Goal: Task Accomplishment & Management: Complete application form

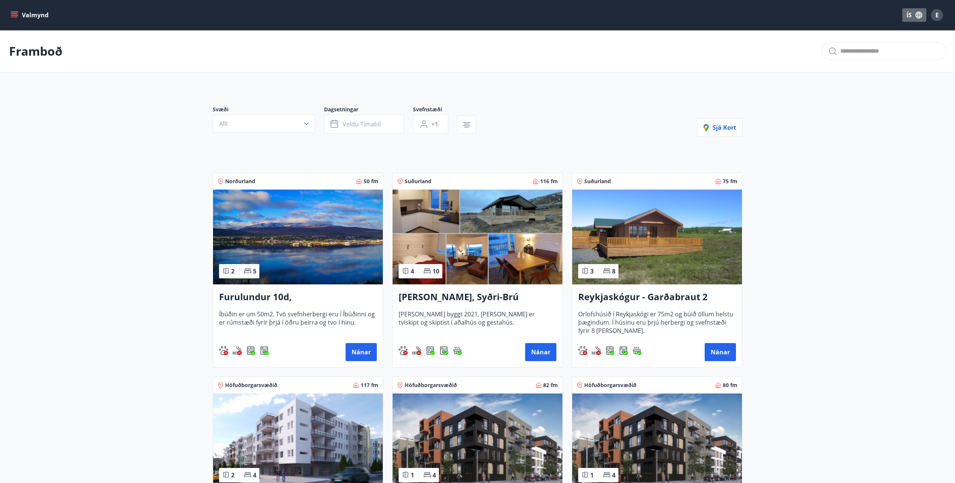
click at [912, 14] on button "ÍS" at bounding box center [914, 15] width 24 height 14
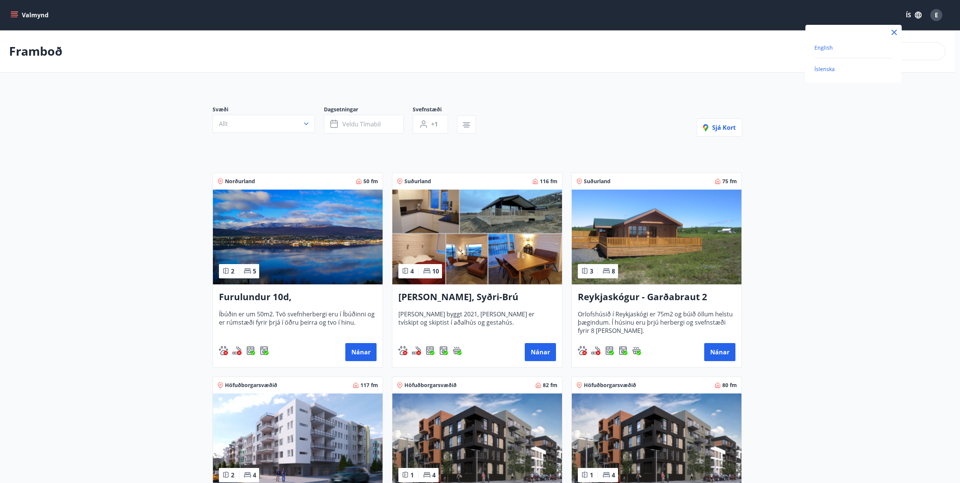
click at [829, 46] on span "English" at bounding box center [824, 47] width 18 height 7
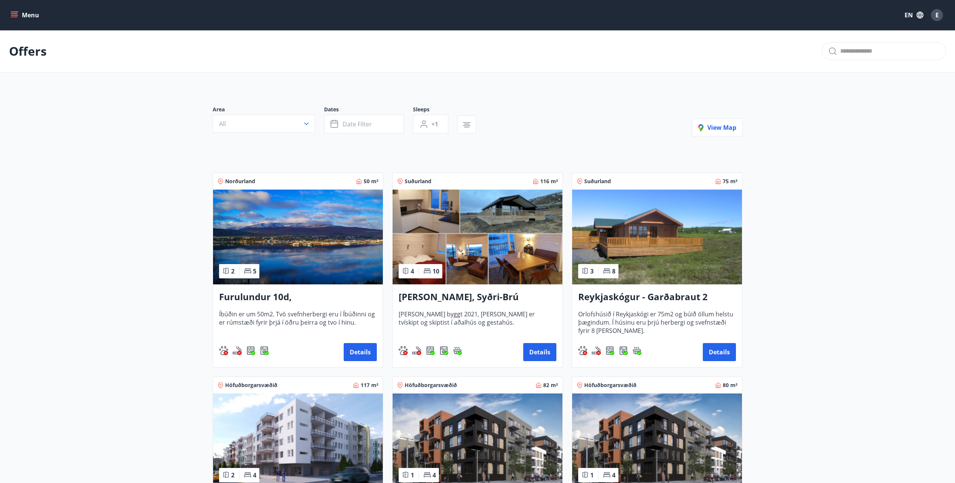
click at [6, 18] on div "Menu EN E" at bounding box center [477, 15] width 955 height 30
click at [16, 17] on icon "menu" at bounding box center [14, 17] width 7 height 1
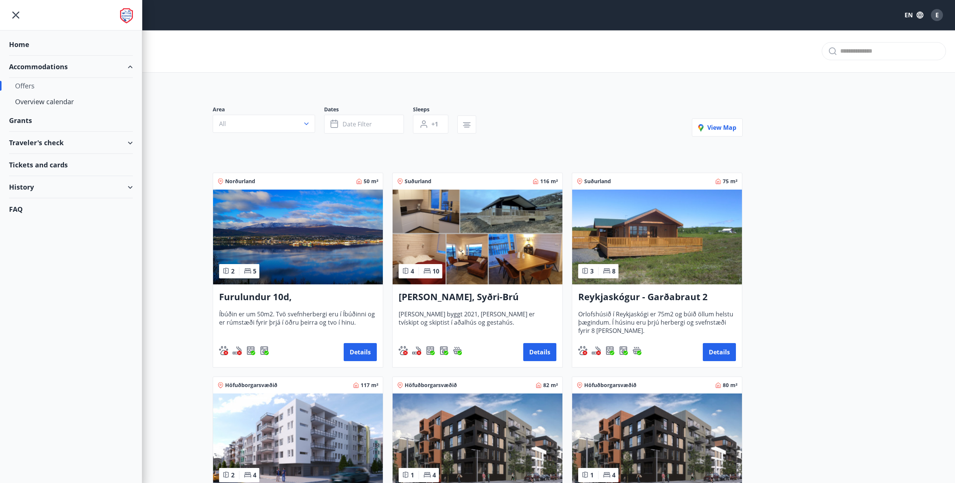
click at [29, 56] on div "Grants" at bounding box center [71, 44] width 124 height 22
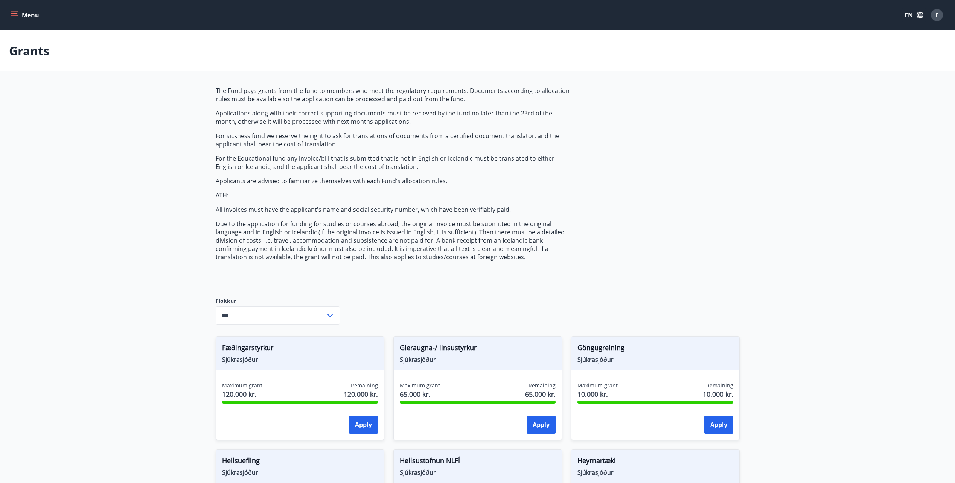
type input "***"
click at [32, 20] on button "Menu" at bounding box center [25, 15] width 33 height 14
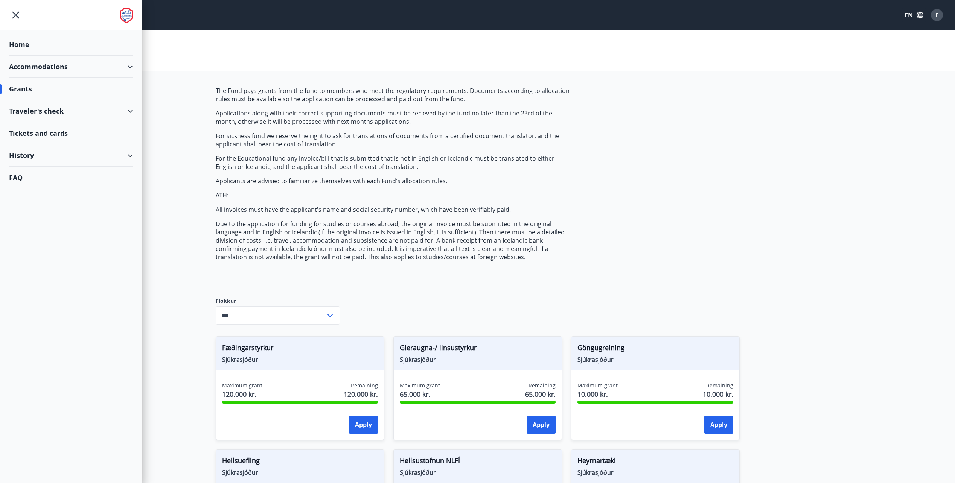
click at [29, 40] on div "Home" at bounding box center [71, 44] width 124 height 22
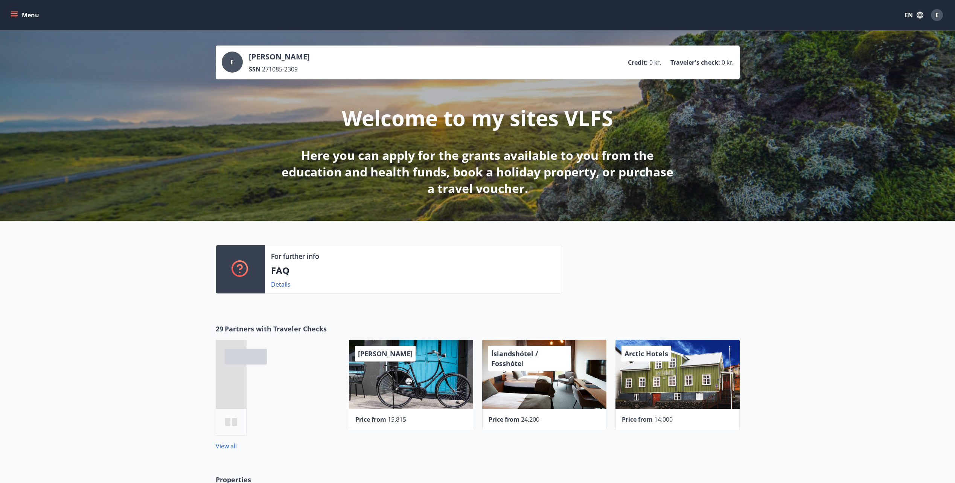
click at [27, 16] on button "Menu" at bounding box center [25, 15] width 33 height 14
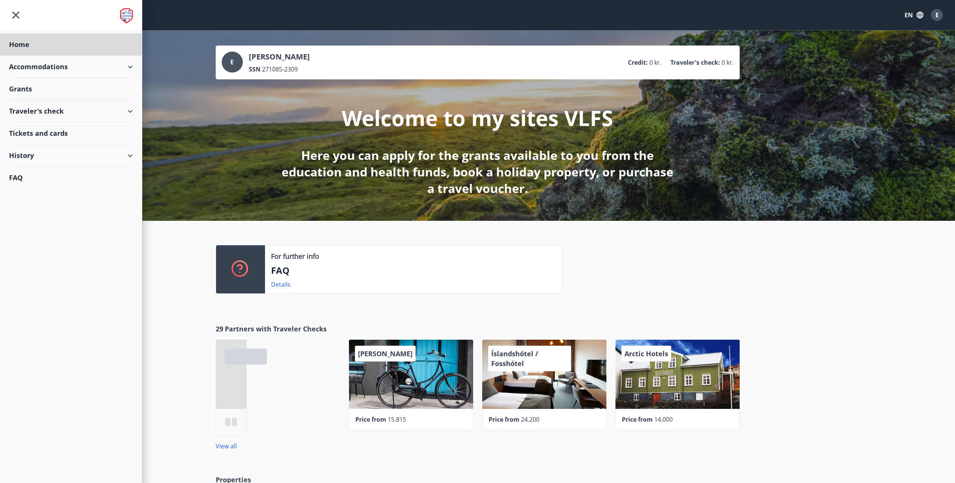
click at [27, 56] on div "Grants" at bounding box center [71, 44] width 124 height 22
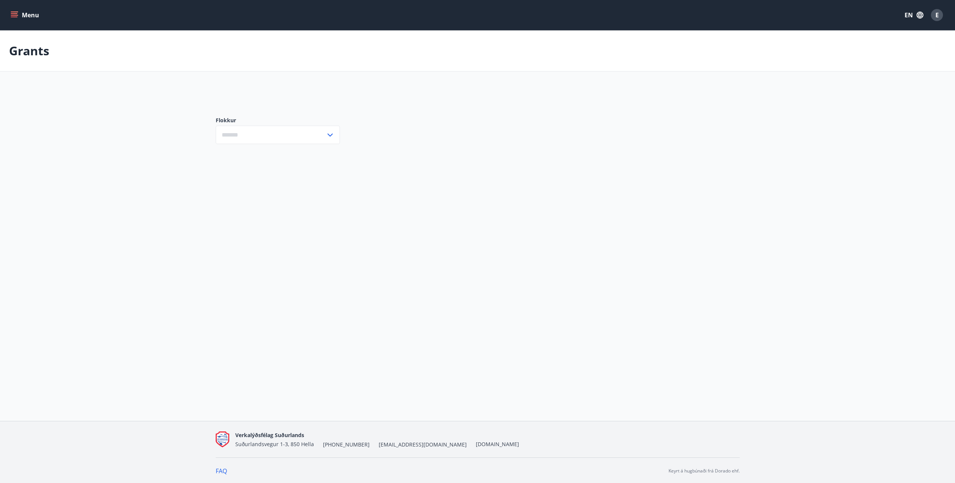
type input "***"
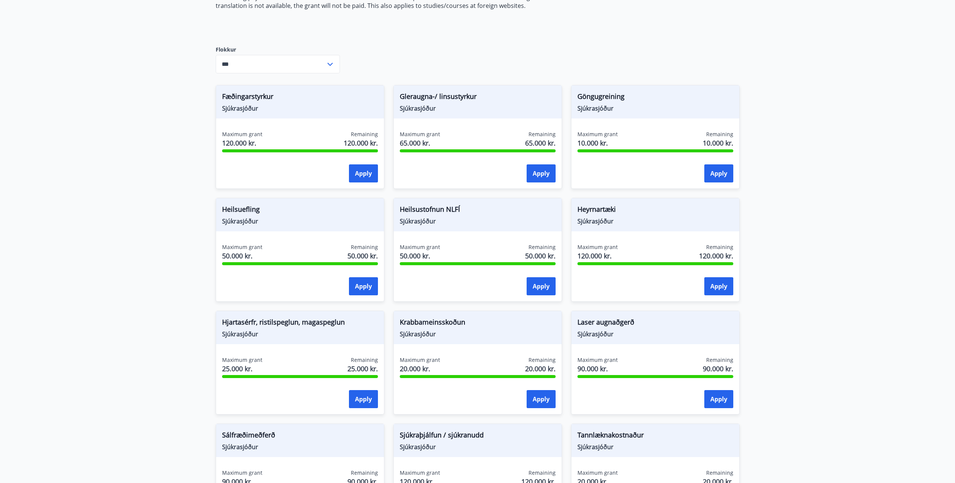
scroll to position [263, 0]
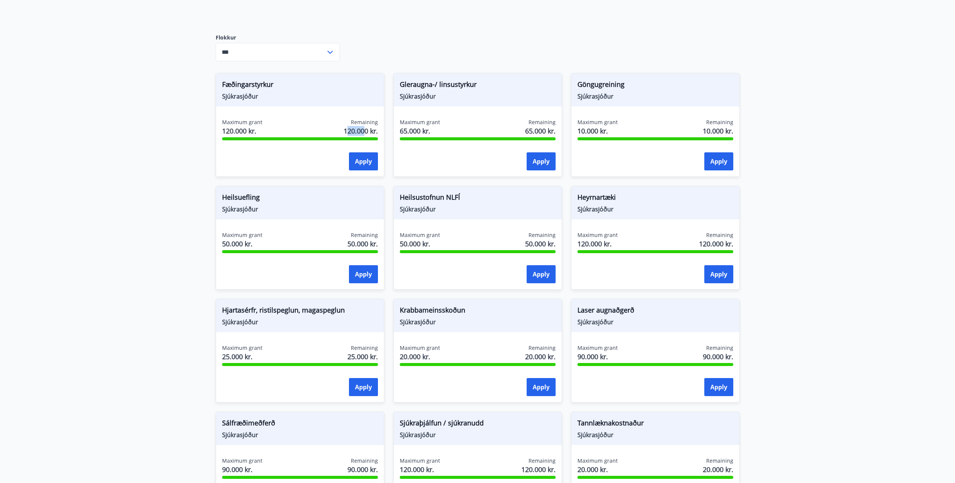
drag, startPoint x: 346, startPoint y: 133, endPoint x: 362, endPoint y: 131, distance: 16.3
click at [362, 131] on span "120.000 kr." at bounding box center [361, 131] width 34 height 10
drag, startPoint x: 362, startPoint y: 131, endPoint x: 339, endPoint y: 126, distance: 24.1
click at [338, 126] on div "Maximum grant 120.000 kr. Remaining 120.000 kr." at bounding box center [300, 128] width 156 height 19
drag, startPoint x: 339, startPoint y: 128, endPoint x: 377, endPoint y: 128, distance: 38.0
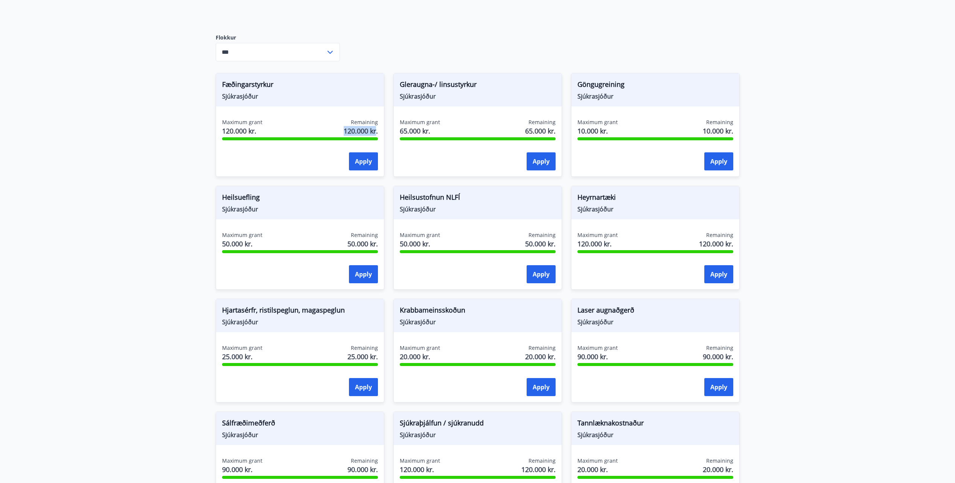
click at [377, 128] on div "Maximum grant 120.000 kr. Remaining 120.000 kr." at bounding box center [300, 128] width 156 height 19
click at [463, 138] on div at bounding box center [478, 138] width 156 height 3
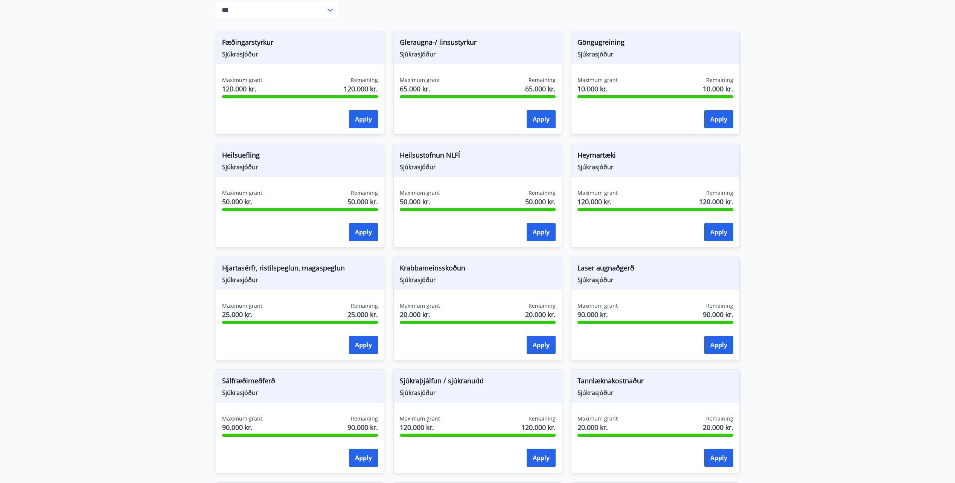
scroll to position [293, 0]
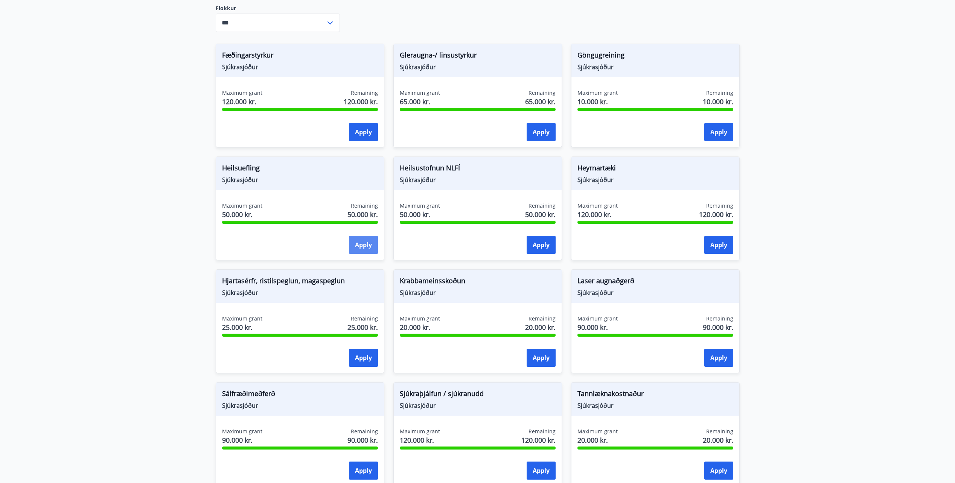
click at [355, 243] on button "Apply" at bounding box center [363, 245] width 29 height 18
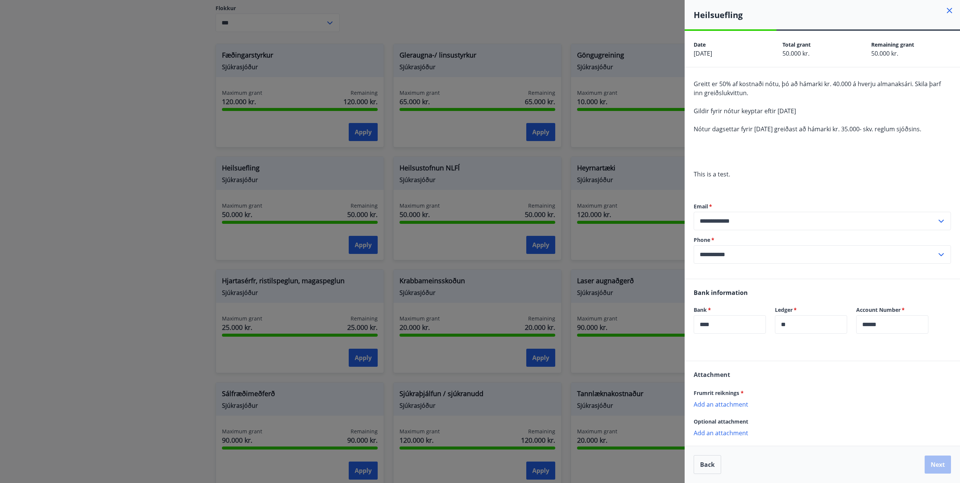
click at [133, 184] on div at bounding box center [480, 241] width 960 height 483
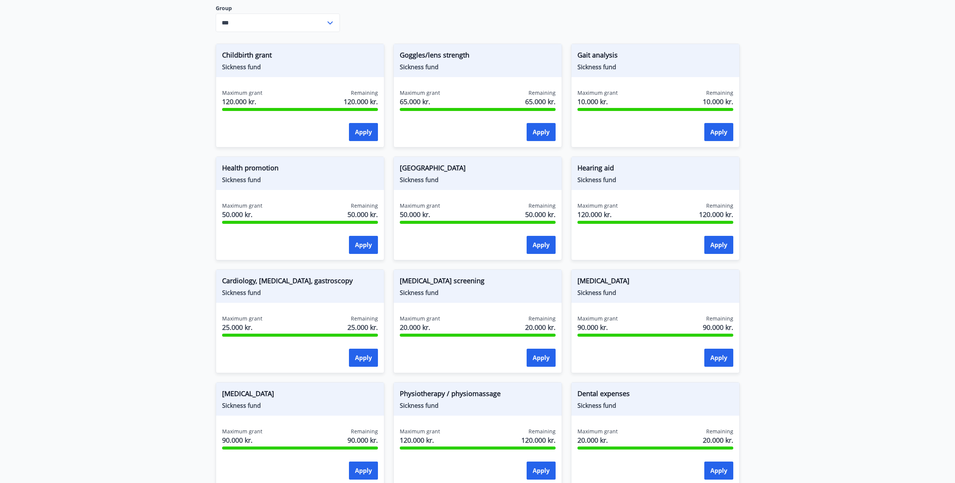
drag, startPoint x: 200, startPoint y: 100, endPoint x: 145, endPoint y: 183, distance: 99.4
click at [145, 183] on main "Grants The Fund pays grants from the fund to members who meet the regulatory re…" at bounding box center [477, 173] width 955 height 870
